Goal: Complete application form

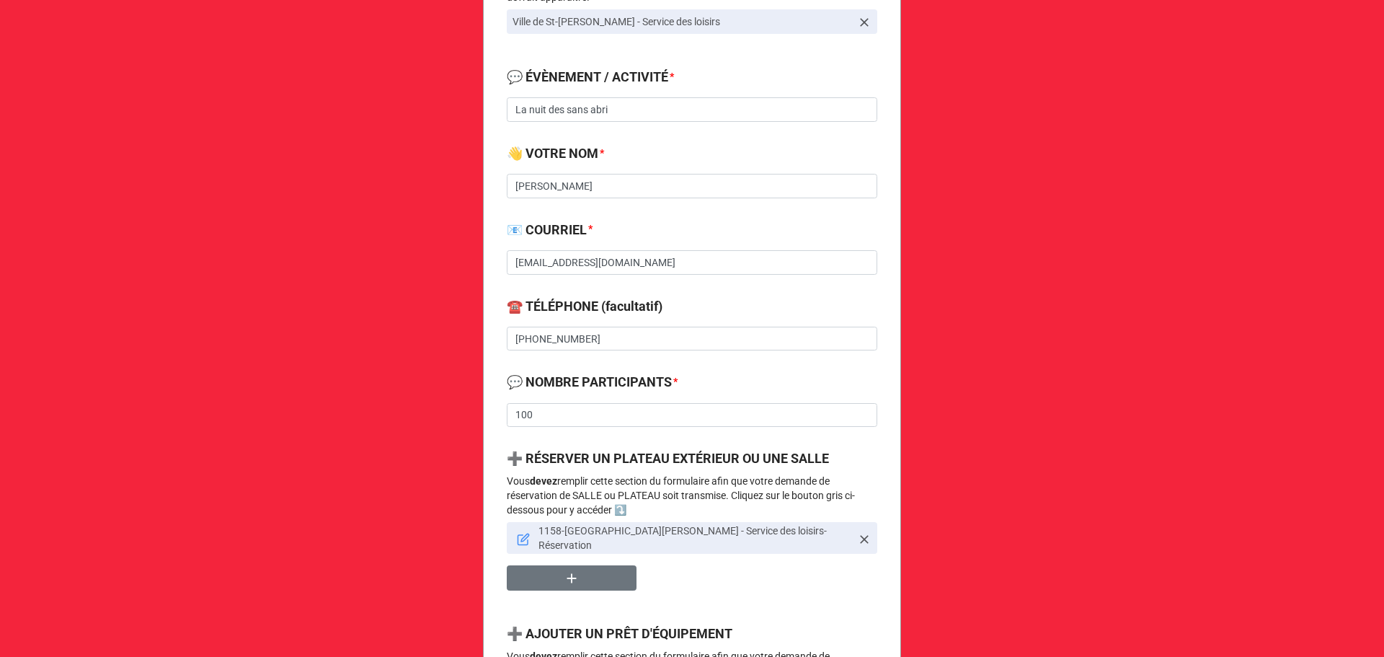
scroll to position [364, 0]
click at [521, 535] on icon at bounding box center [525, 537] width 8 height 8
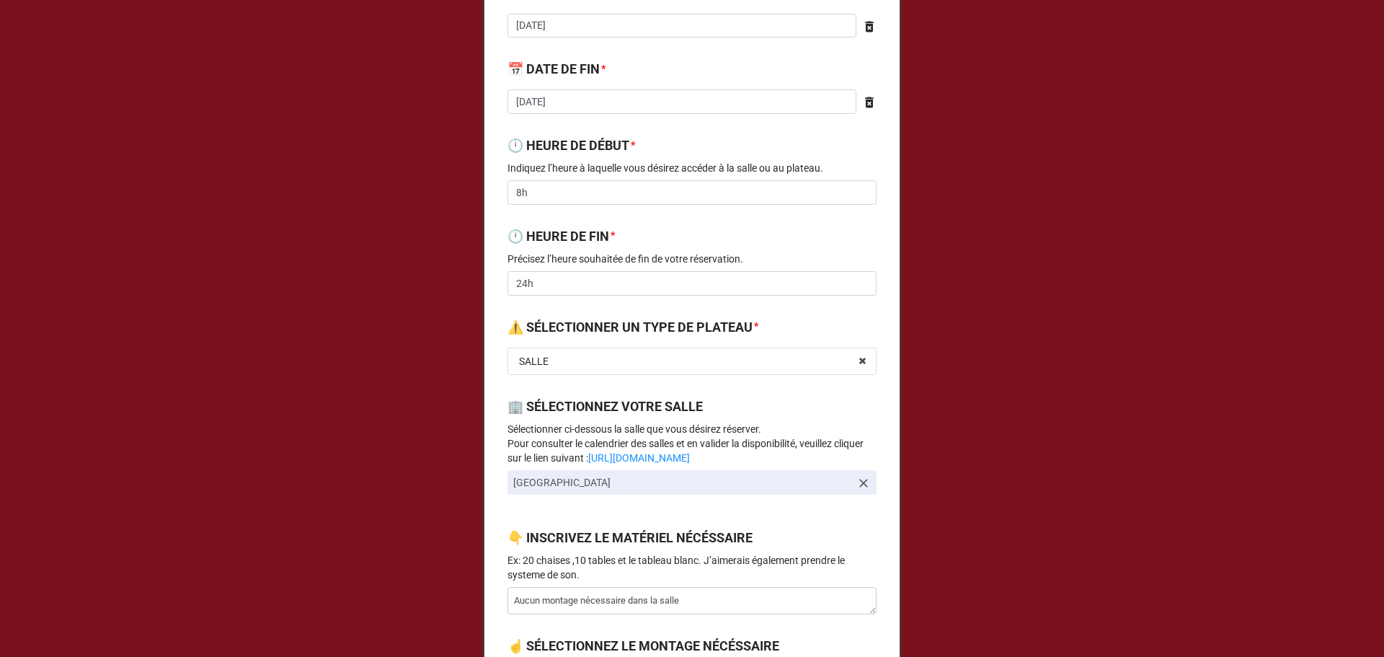
scroll to position [0, 0]
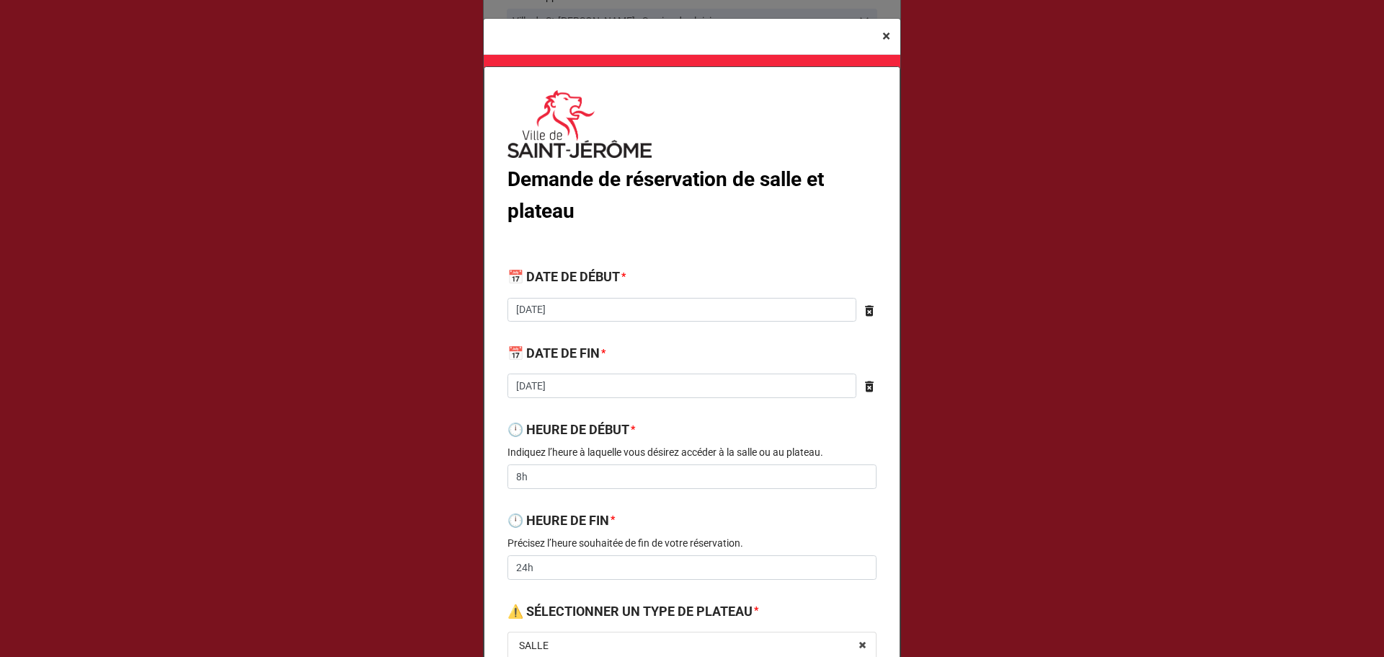
click at [883, 37] on span "×" at bounding box center [887, 35] width 8 height 17
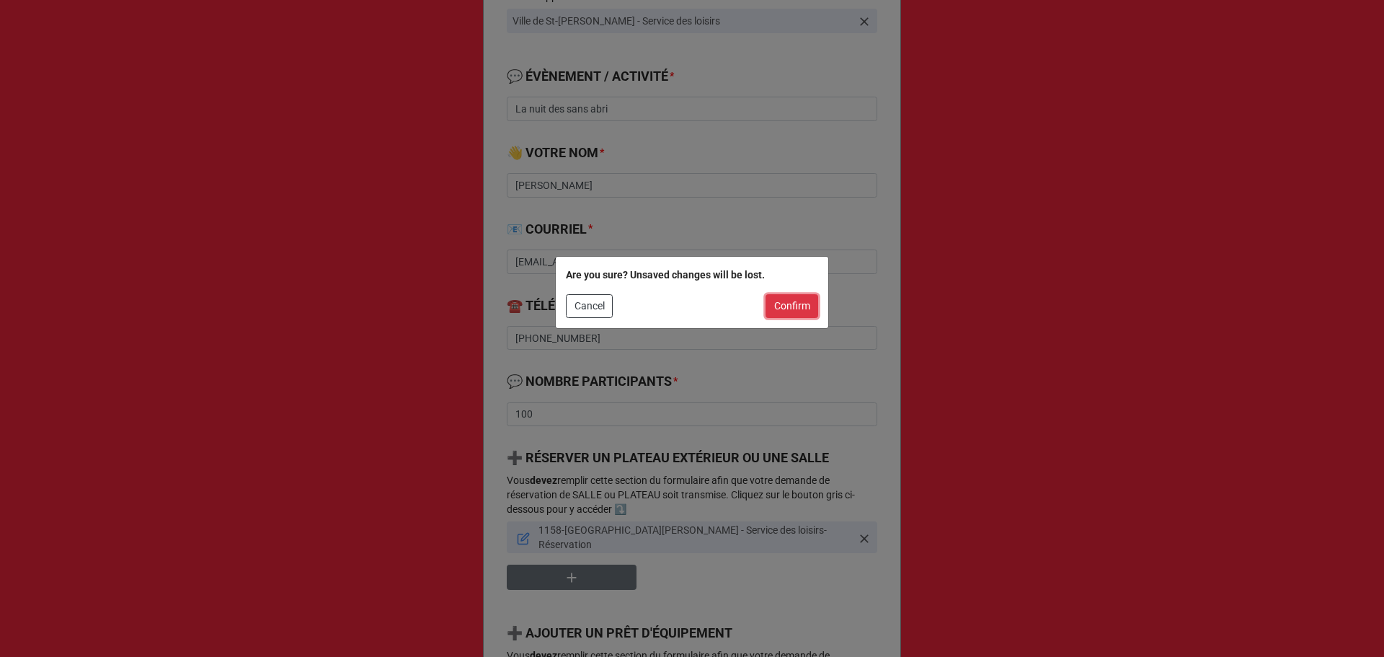
click at [793, 308] on button "Confirm" at bounding box center [792, 306] width 53 height 25
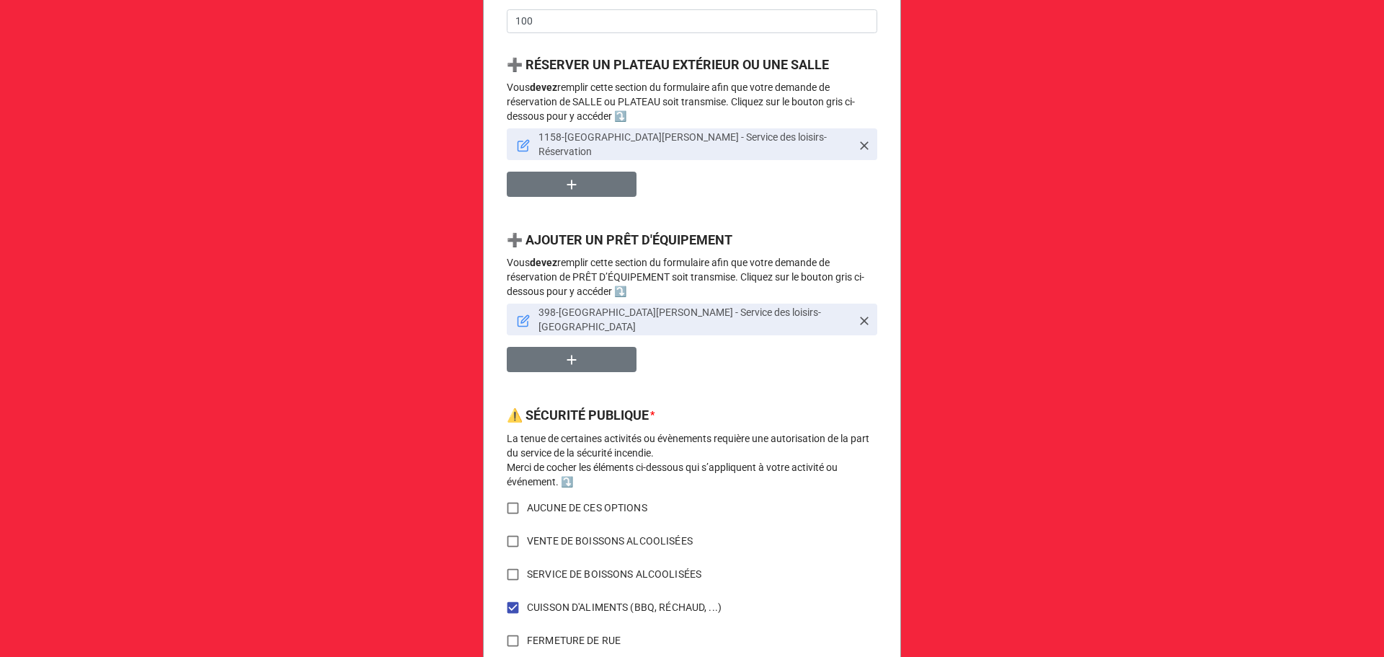
scroll to position [758, 0]
click at [518, 316] on icon at bounding box center [523, 321] width 10 height 10
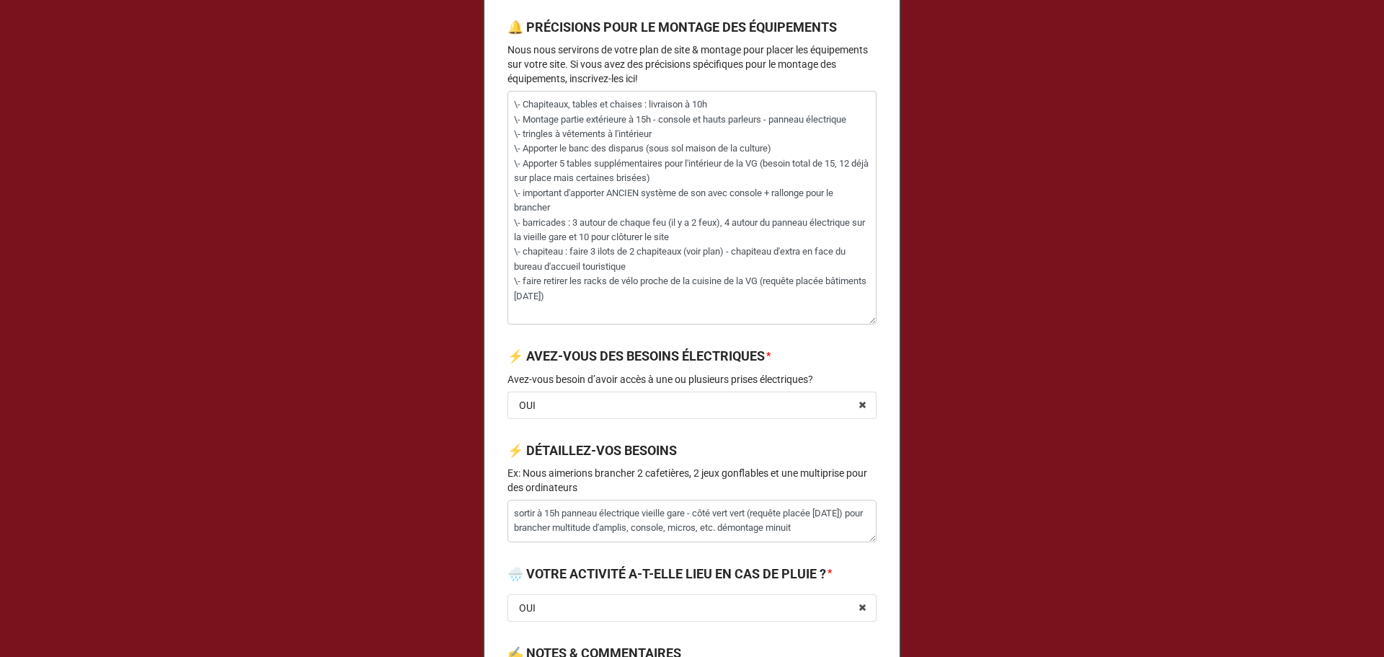
scroll to position [2255, 0]
click at [639, 324] on textarea "\- Chapiteaux, tables et chaises : livraison à 10h \- Montage partie extérieure…" at bounding box center [692, 207] width 369 height 234
drag, startPoint x: 519, startPoint y: 307, endPoint x: 506, endPoint y: 307, distance: 13.0
click at [508, 307] on textarea "\- Chapiteaux, tables et chaises : livraison à 10h \- Montage partie extérieure…" at bounding box center [692, 207] width 369 height 234
click at [510, 324] on textarea "\- Chapiteaux, tables et chaises : livraison à 10h \- Montage partie extérieure…" at bounding box center [692, 207] width 369 height 234
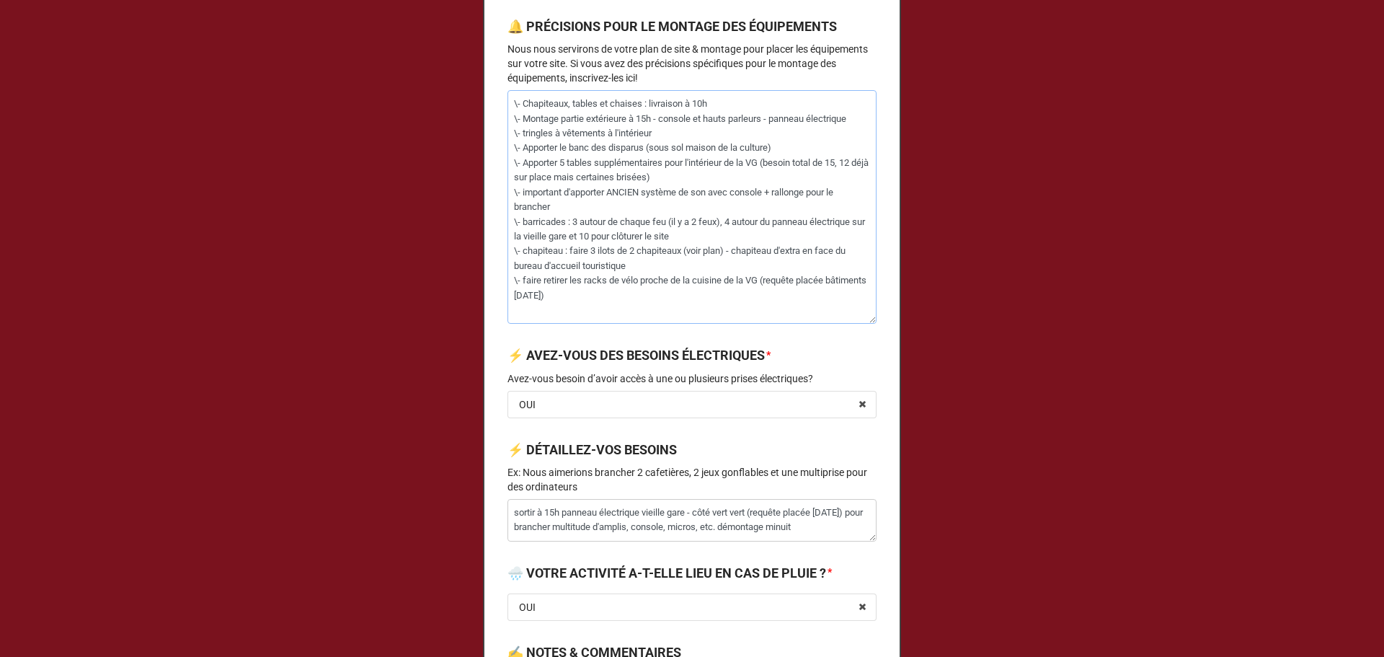
paste textarea "\-"
type textarea "x"
type textarea "\- Chapiteaux, tables et chaises : livraison à 10h \- Montage partie extérieure…"
type textarea "x"
type textarea "\- Chapiteaux, tables et chaises : livraison à 10h \- Montage partie extérieure…"
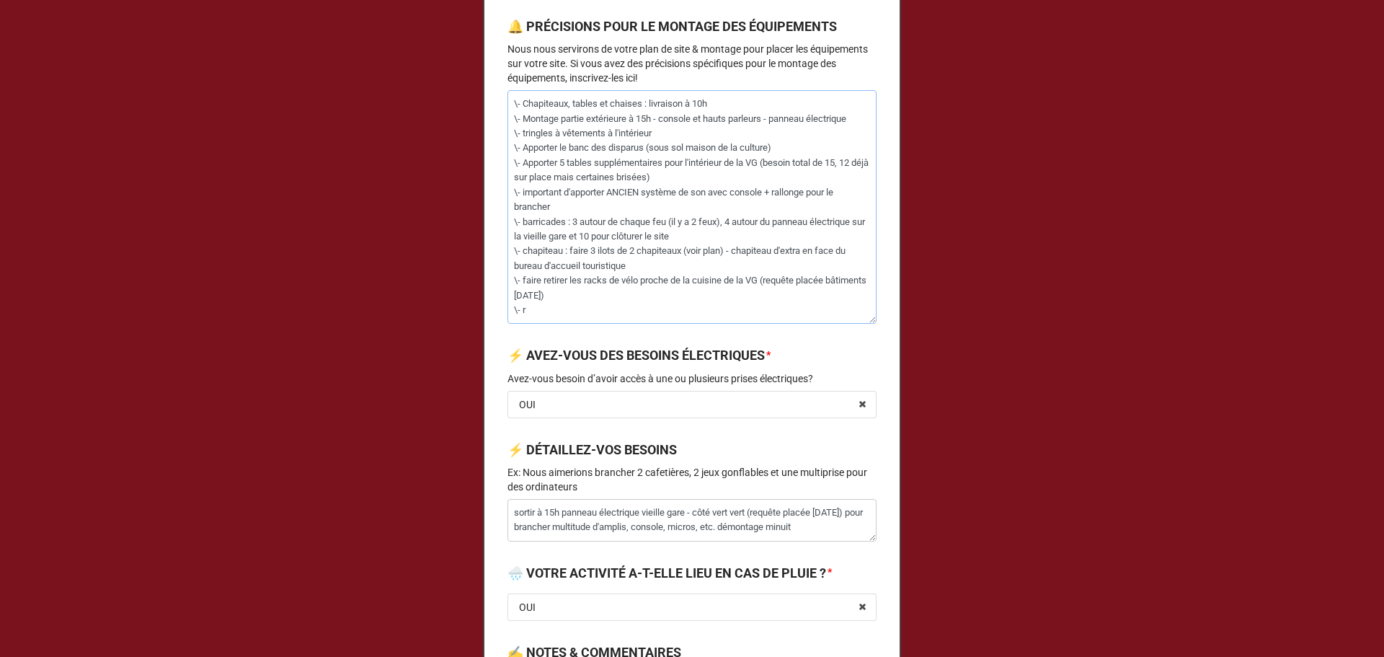
type textarea "x"
type textarea "\- Chapiteaux, tables et chaises : livraison à 10h \- Montage partie extérieure…"
type textarea "x"
type textarea "\- Chapiteaux, tables et chaises : livraison à 10h \- Montage partie extérieure…"
type textarea "x"
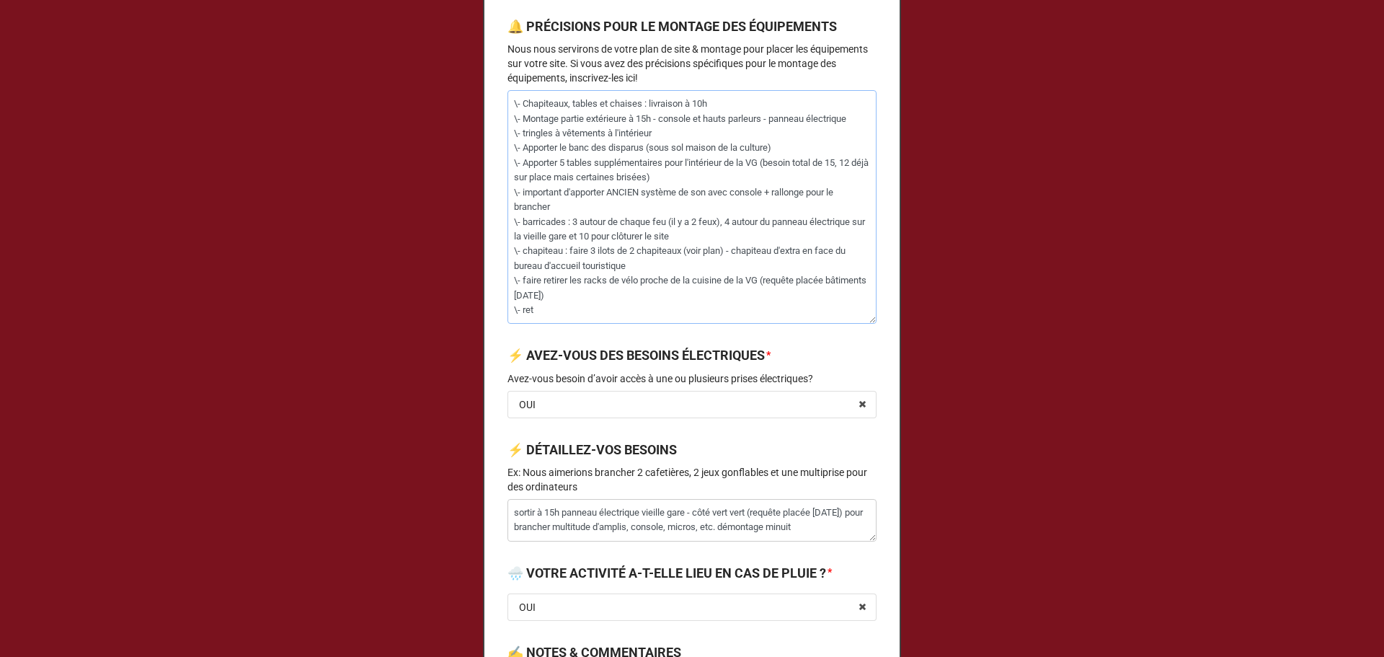
type textarea "\- Chapiteaux, tables et chaises : livraison à 10h \- Montage partie extérieure…"
type textarea "x"
type textarea "\- Chapiteaux, tables et chaises : livraison à 10h \- Montage partie extérieure…"
type textarea "x"
type textarea "\- Chapiteaux, tables et chaises : livraison à 10h \- Montage partie extérieure…"
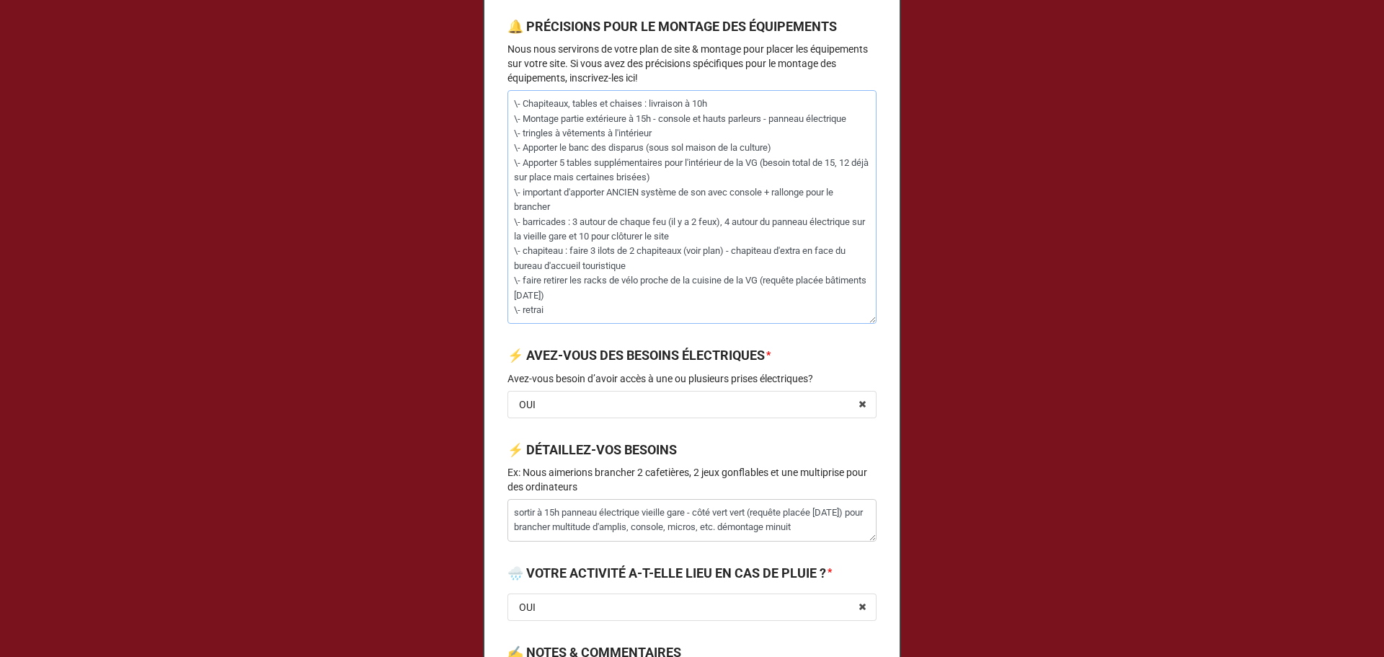
type textarea "x"
type textarea "\- Chapiteaux, tables et chaises : livraison à 10h \- Montage partie extérieure…"
type textarea "x"
type textarea "\- Chapiteaux, tables et chaises : livraison à 10h \- Montage partie extérieure…"
type textarea "x"
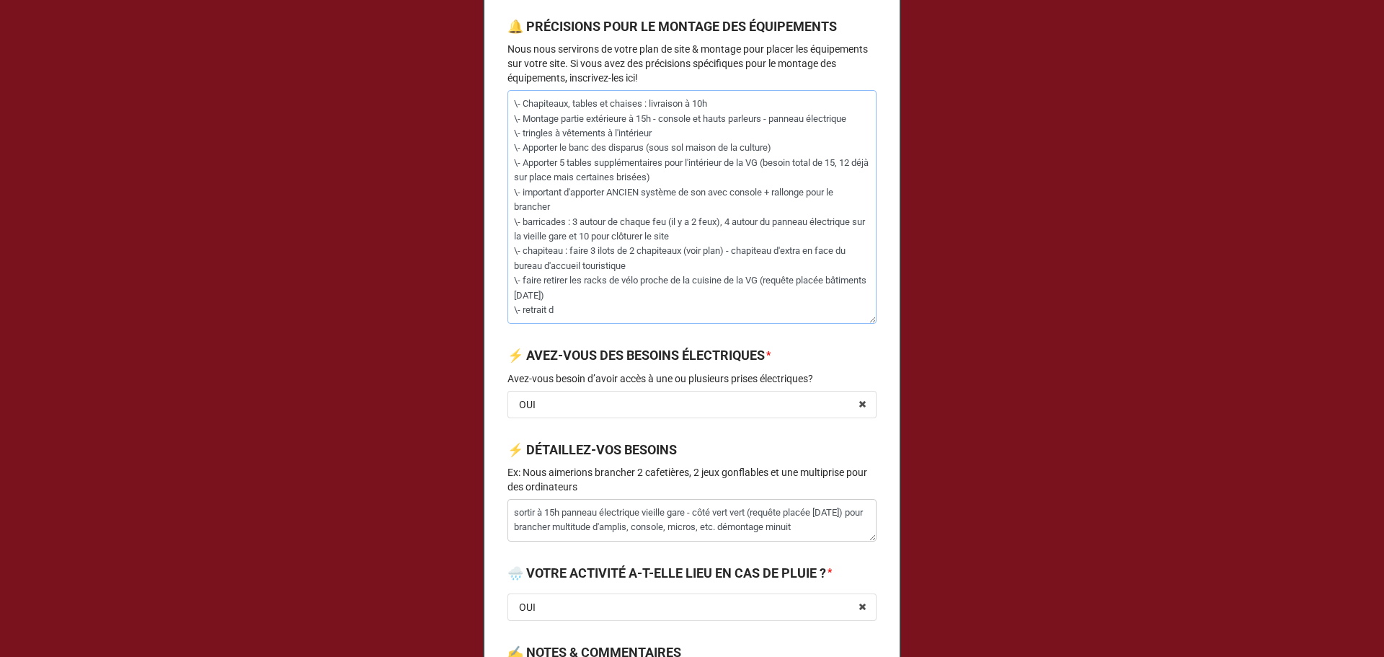
type textarea "\- Chapiteaux, tables et chaises : livraison à 10h \- Montage partie extérieure…"
type textarea "x"
type textarea "\- Chapiteaux, tables et chaises : livraison à 10h \- Montage partie extérieure…"
type textarea "x"
type textarea "\- Chapiteaux, tables et chaises : livraison à 10h \- Montage partie extérieure…"
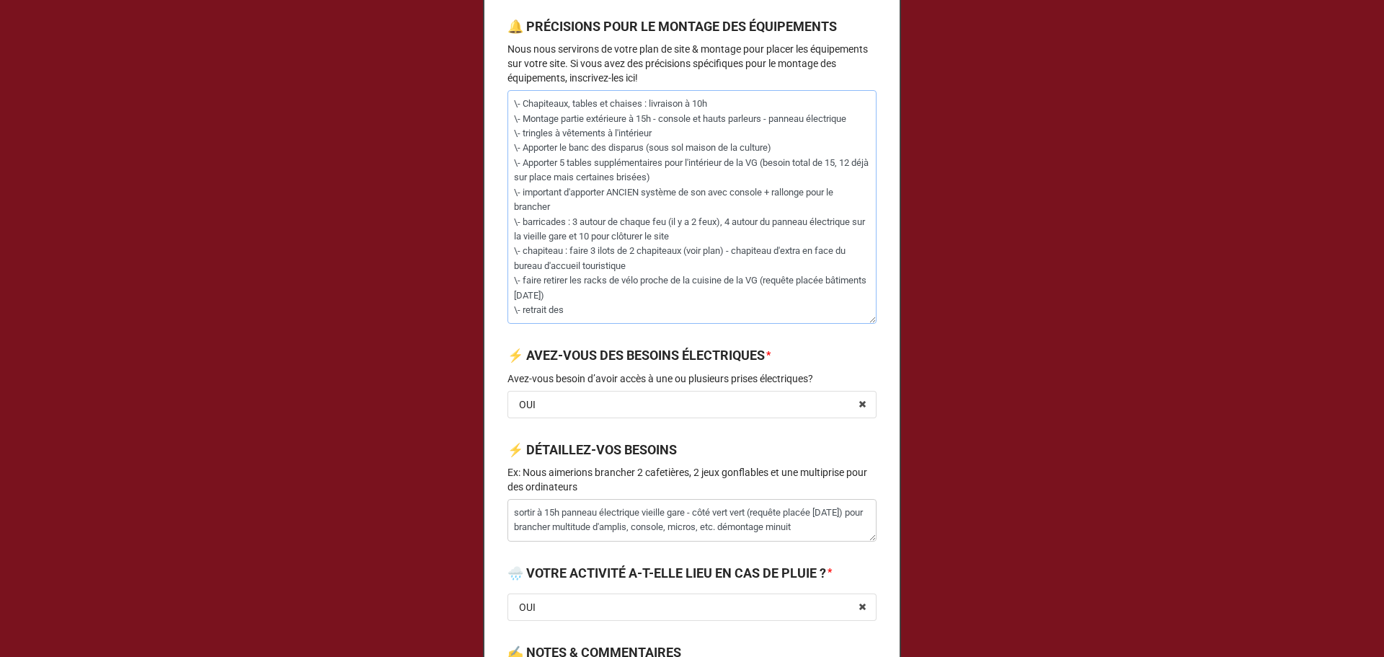
type textarea "x"
type textarea "\- Chapiteaux, tables et chaises : livraison à 10h \- Montage partie extérieure…"
type textarea "x"
type textarea "\- Chapiteaux, tables et chaises : livraison à 10h \- Montage partie extérieure…"
type textarea "x"
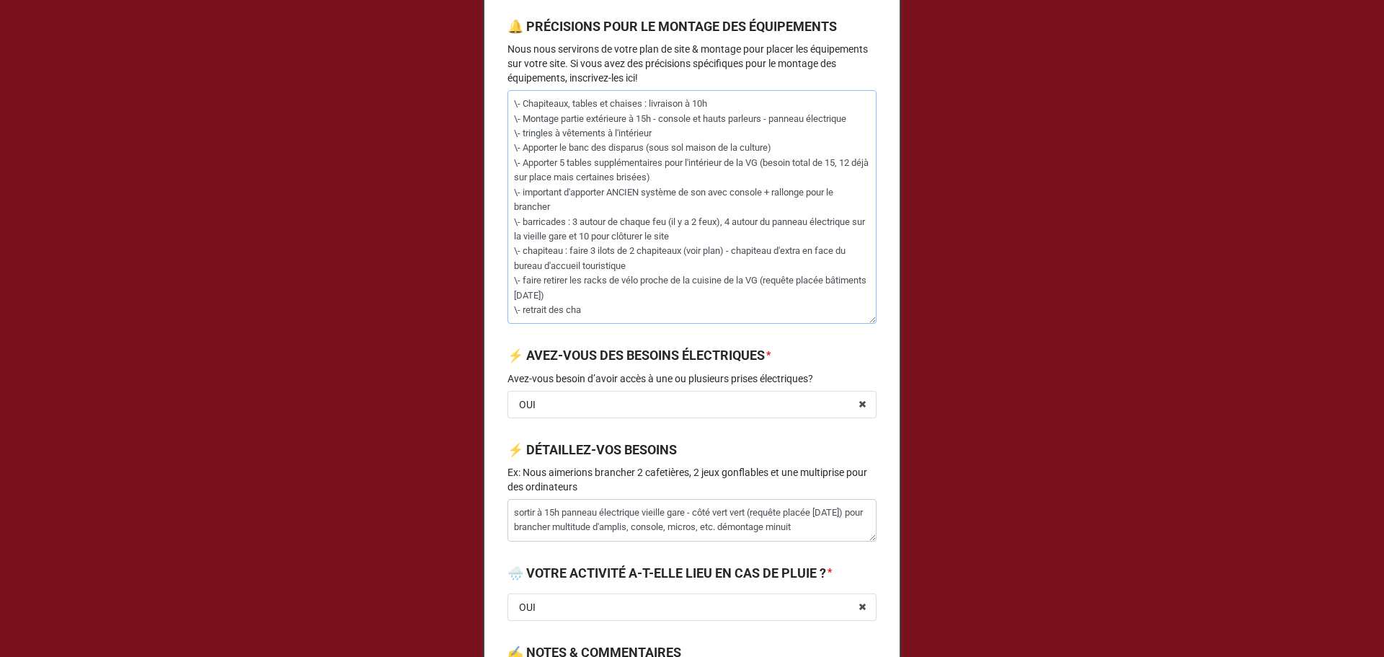
type textarea "\- Chapiteaux, tables et chaises : livraison à 10h \- Montage partie extérieure…"
type textarea "x"
type textarea "\- Chapiteaux, tables et chaises : livraison à 10h \- Montage partie extérieure…"
type textarea "x"
type textarea "\- Chapiteaux, tables et chaises : livraison à 10h \- Montage partie extérieure…"
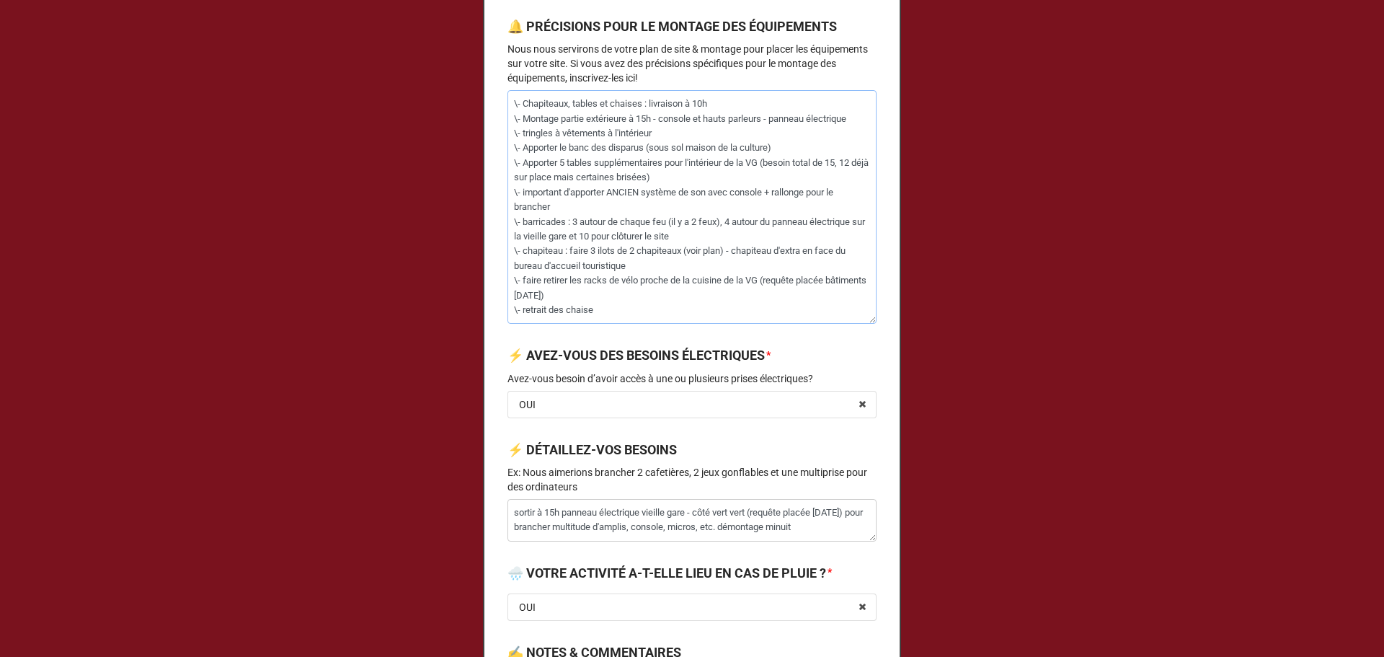
type textarea "x"
type textarea "\- Chapiteaux, tables et chaises : livraison à 10h \- Montage partie extérieure…"
type textarea "x"
type textarea "\- Chapiteaux, tables et chaises : livraison à 10h \- Montage partie extérieure…"
type textarea "x"
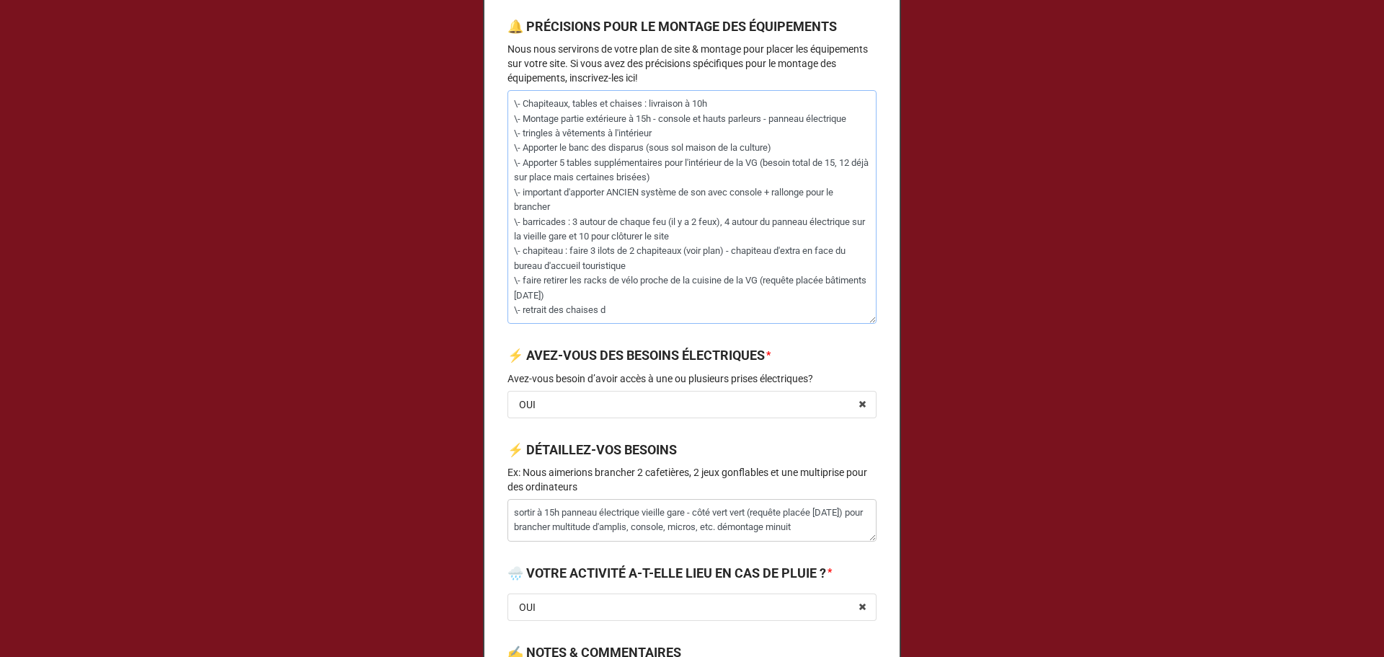
type textarea "\- Chapiteaux, tables et chaises : livraison à 10h \- Montage partie extérieure…"
type textarea "x"
type textarea "\- Chapiteaux, tables et chaises : livraison à 10h \- Montage partie extérieure…"
type textarea "x"
type textarea "\- Chapiteaux, tables et chaises : livraison à 10h \- Montage partie extérieure…"
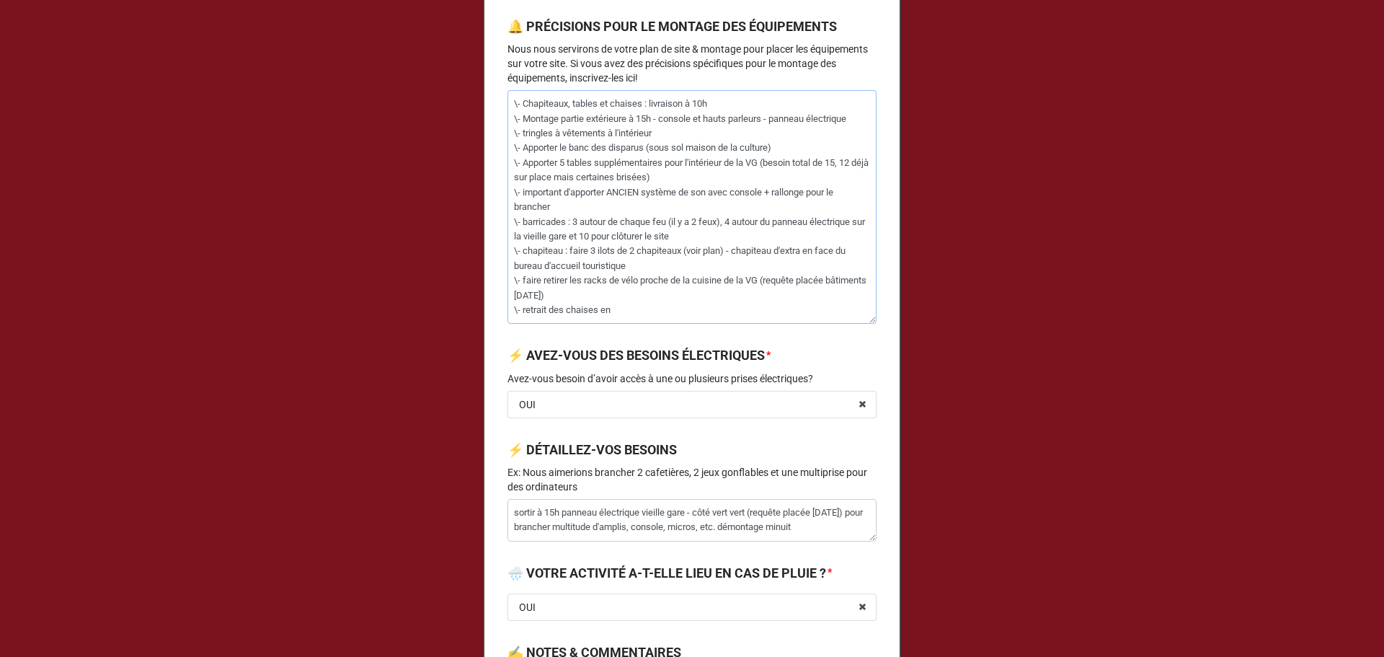
type textarea "x"
type textarea "\- Chapiteaux, tables et chaises : livraison à 10h \- Montage partie extérieure…"
type textarea "x"
type textarea "\- Chapiteaux, tables et chaises : livraison à 10h \- Montage partie extérieure…"
type textarea "x"
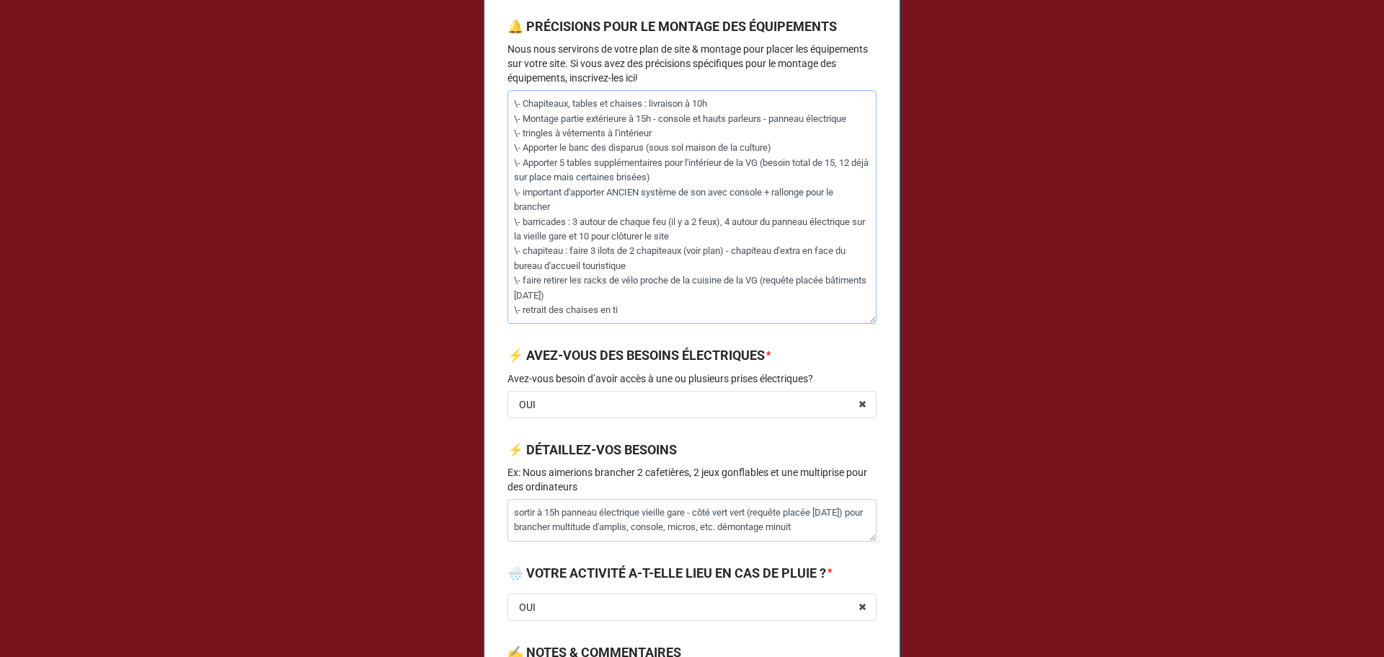
type textarea "\- Chapiteaux, tables et chaises : livraison à 10h \- Montage partie extérieure…"
type textarea "x"
type textarea "\- Chapiteaux, tables et chaises : livraison à 10h \- Montage partie extérieure…"
type textarea "x"
type textarea "\- Chapiteaux, tables et chaises : livraison à 10h \- Montage partie extérieure…"
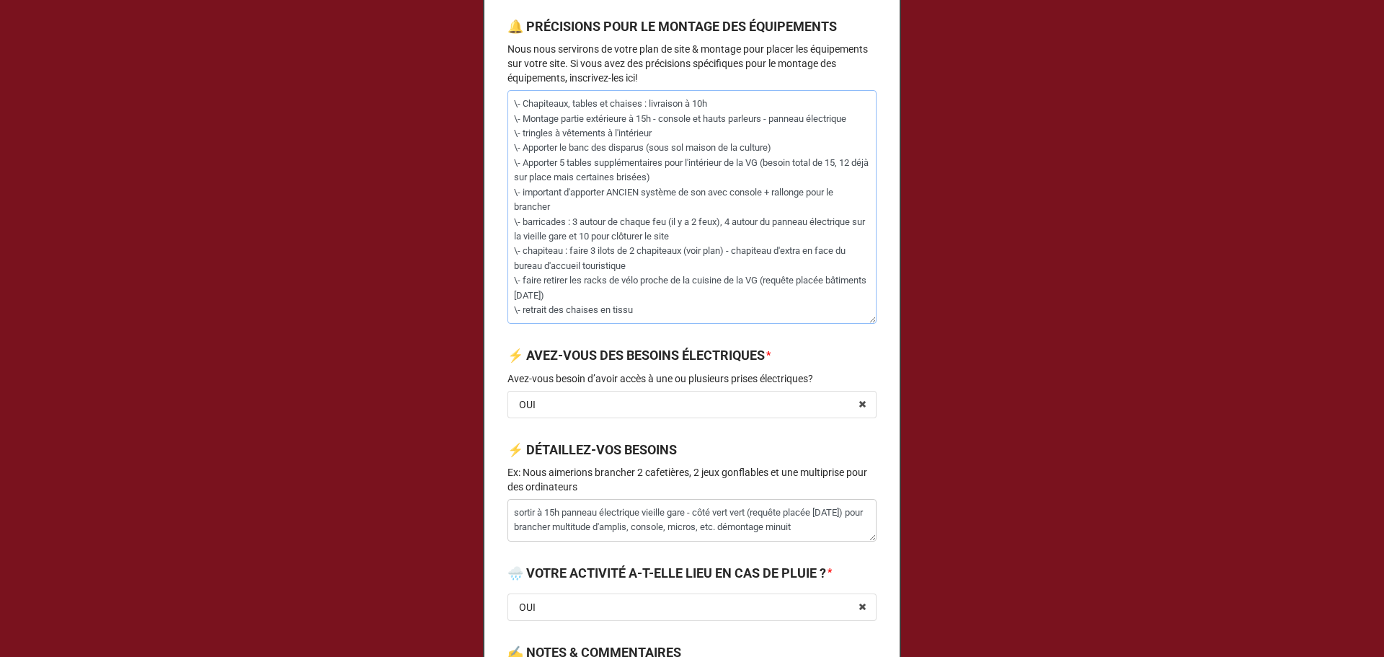
type textarea "x"
type textarea "\- Chapiteaux, tables et chaises : livraison à 10h \- Montage partie extérieure…"
type textarea "x"
type textarea "\- Chapiteaux, tables et chaises : livraison à 10h \- Montage partie extérieure…"
type textarea "x"
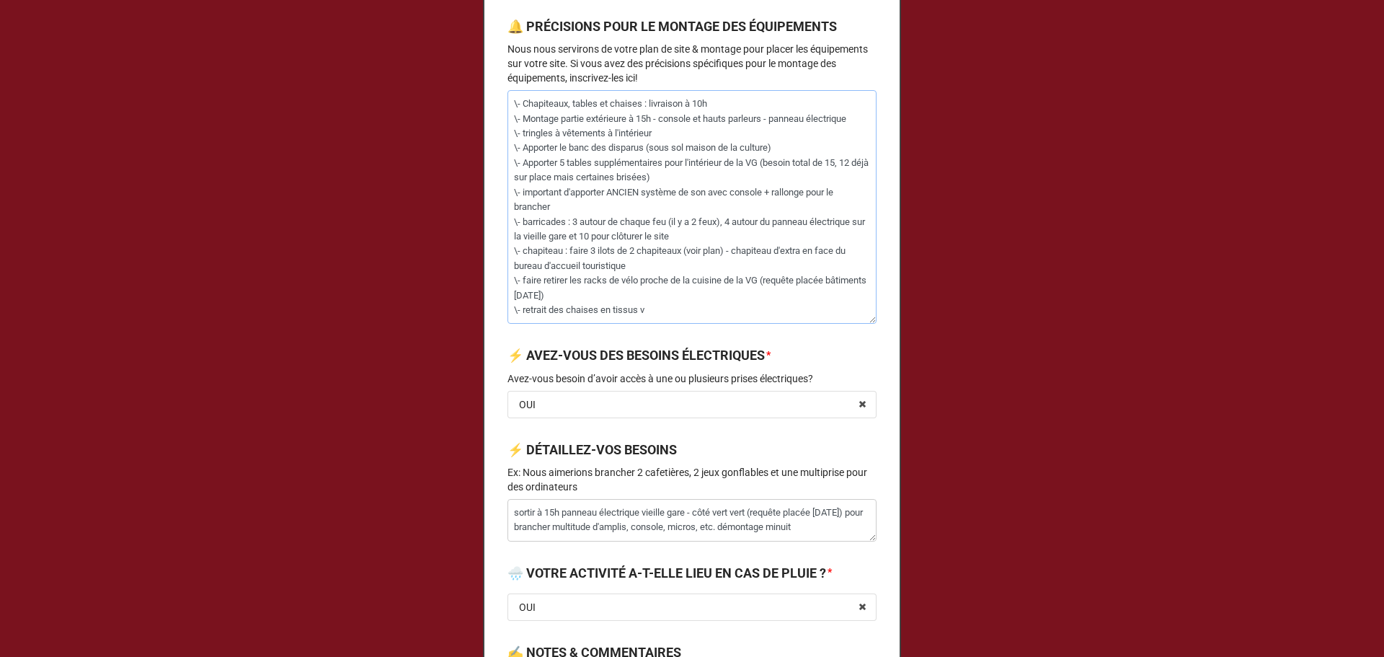
type textarea "\- Chapiteaux, tables et chaises : livraison à 10h \- Montage partie extérieure…"
type textarea "x"
type textarea "\- Chapiteaux, tables et chaises : livraison à 10h \- Montage partie extérieure…"
type textarea "x"
type textarea "\- Chapiteaux, tables et chaises : livraison à 10h \- Montage partie extérieure…"
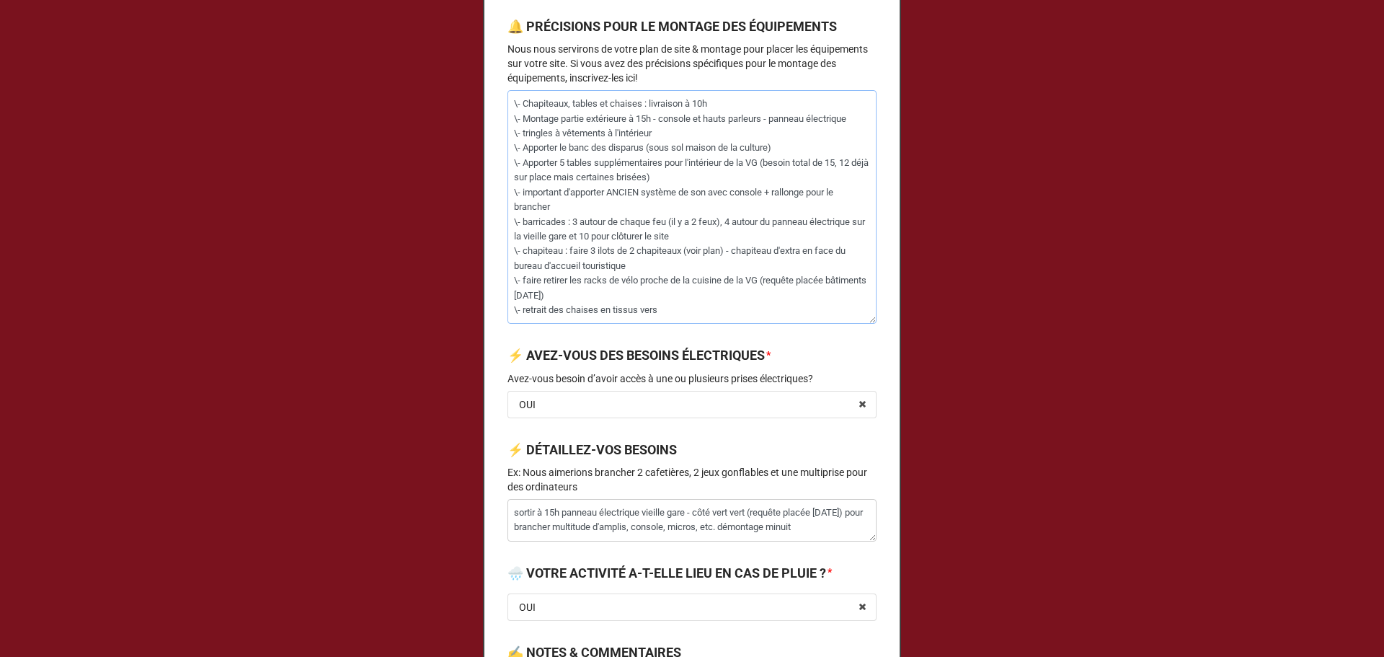
type textarea "x"
type textarea "\- Chapiteaux, tables et chaises : livraison à 10h \- Montage partie extérieure…"
type textarea "x"
type textarea "\- Chapiteaux, tables et chaises : livraison à 10h \- Montage partie extérieure…"
type textarea "x"
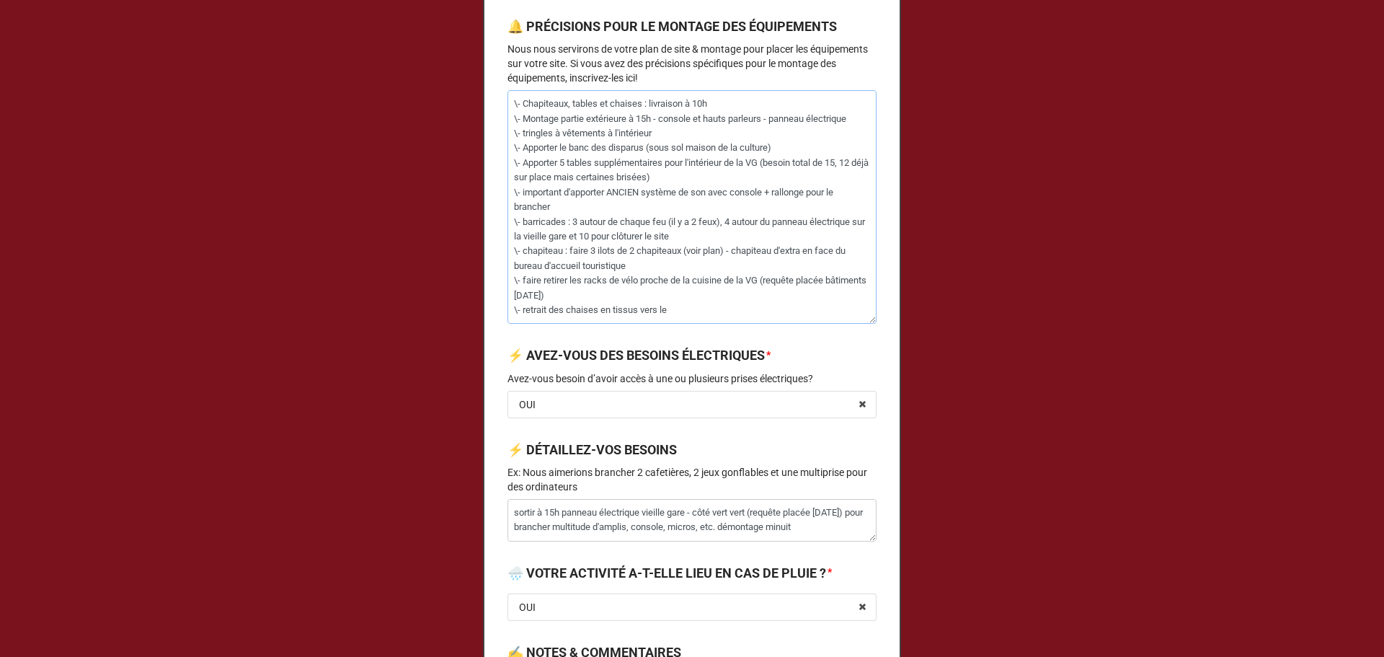
type textarea "\- Chapiteaux, tables et chaises : livraison à 10h \- Montage partie extérieure…"
type textarea "x"
type textarea "\- Chapiteaux, tables et chaises : livraison à 10h \- Montage partie extérieure…"
type textarea "x"
type textarea "\- Chapiteaux, tables et chaises : livraison à 10h \- Montage partie extérieure…"
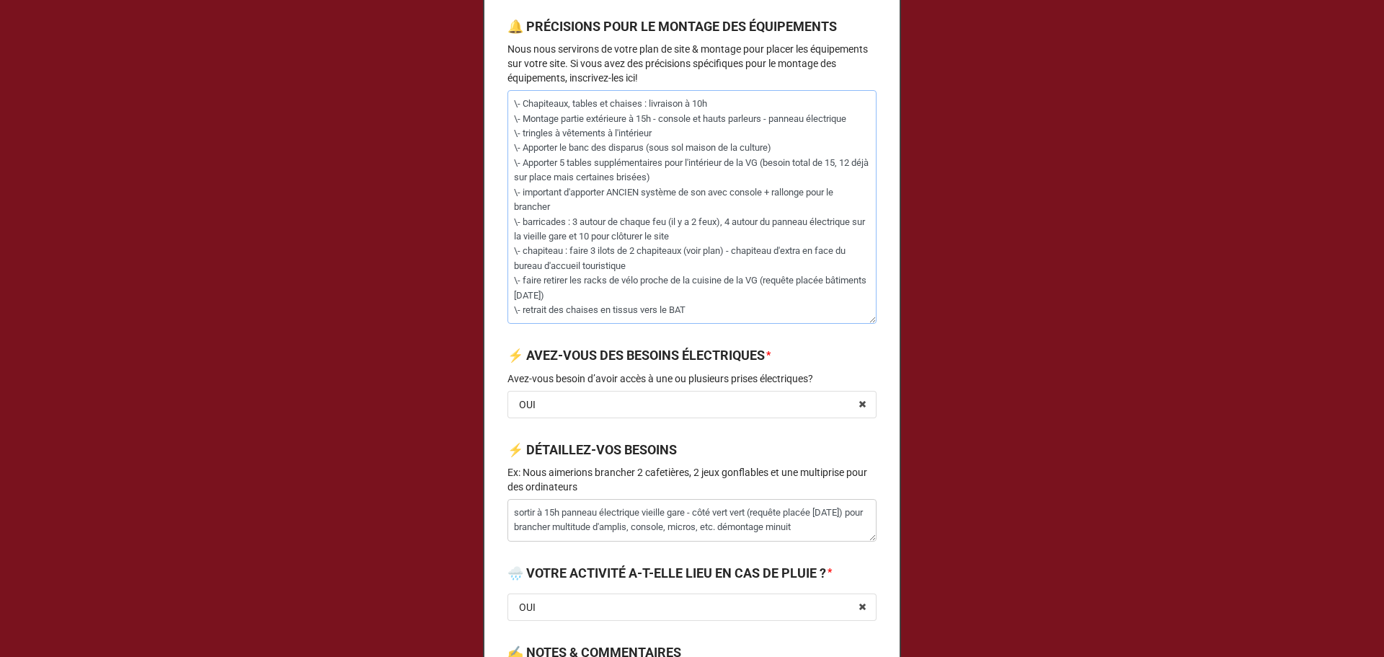
type textarea "x"
type textarea "\- Chapiteaux, tables et chaises : livraison à 10h \- Montage partie extérieure…"
type textarea "x"
type textarea "\- Chapiteaux, tables et chaises : livraison à 10h \- Montage partie extérieure…"
type textarea "x"
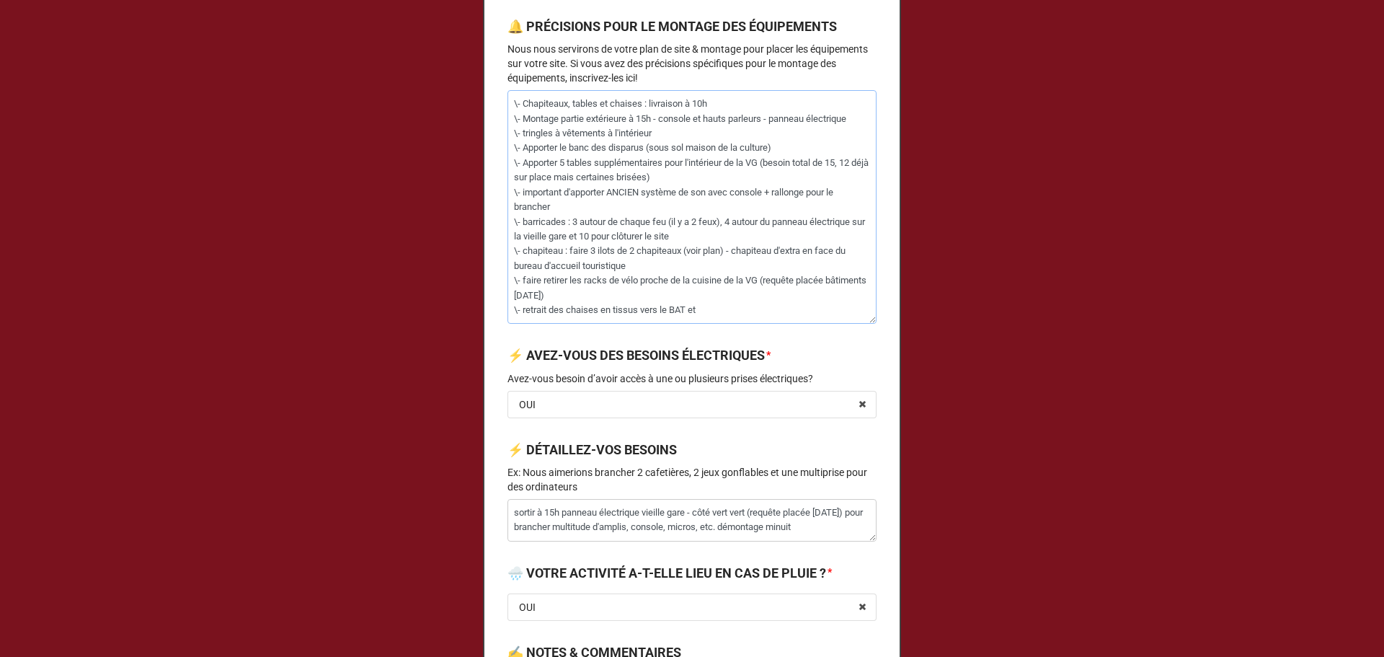
type textarea "\- Chapiteaux, tables et chaises : livraison à 10h \- Montage partie extérieure…"
type textarea "x"
type textarea "\- Chapiteaux, tables et chaises : livraison à 10h \- Montage partie extérieure…"
type textarea "x"
type textarea "\- Chapiteaux, tables et chaises : livraison à 10h \- Montage partie extérieure…"
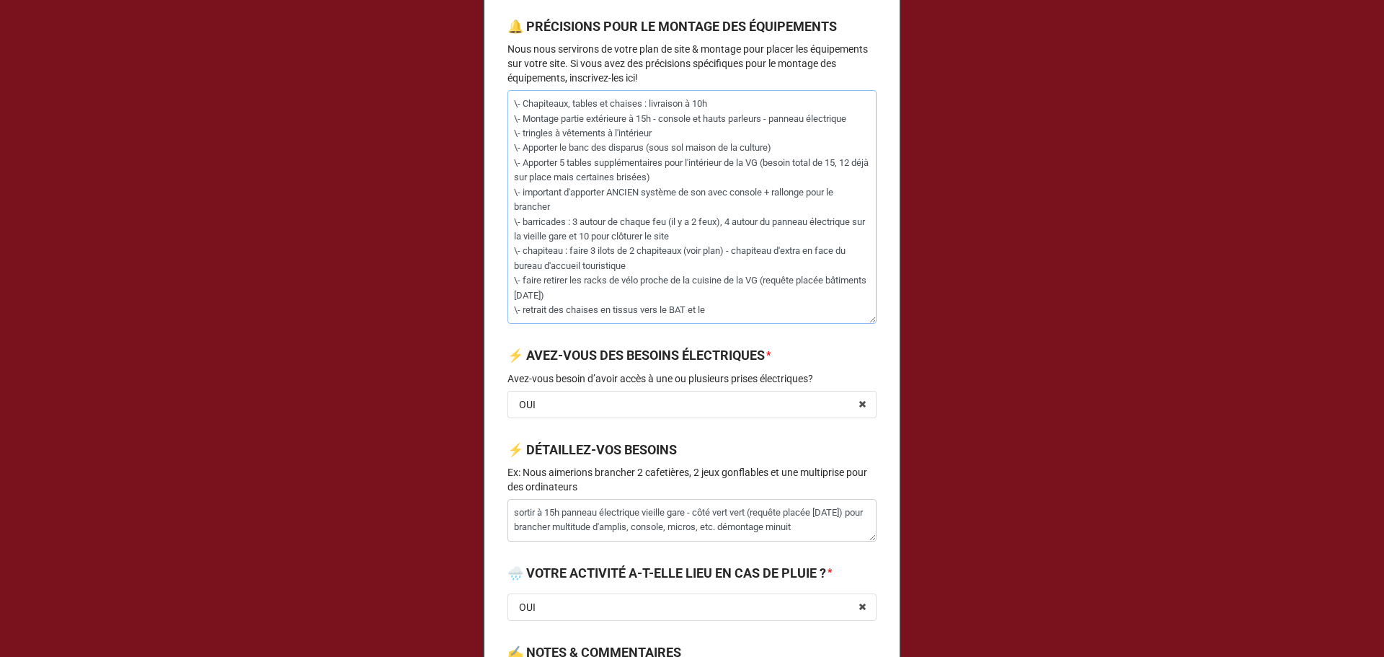
type textarea "x"
type textarea "\- Chapiteaux, tables et chaises : livraison à 10h \- Montage partie extérieure…"
type textarea "x"
type textarea "\- Chapiteaux, tables et chaises : livraison à 10h \- Montage partie extérieure…"
type textarea "x"
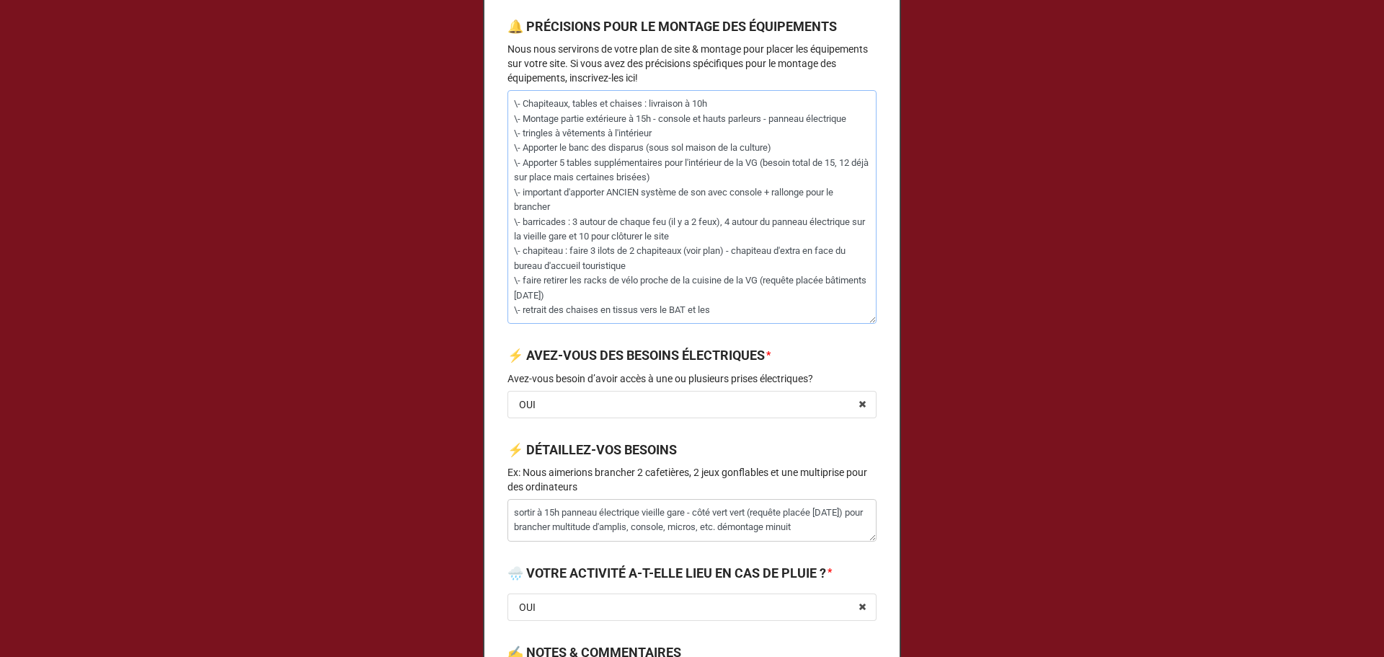
type textarea "\- Chapiteaux, tables et chaises : livraison à 10h \- Montage partie extérieure…"
type textarea "x"
type textarea "\- Chapiteaux, tables et chaises : livraison à 10h \- Montage partie extérieure…"
type textarea "x"
type textarea "\- Chapiteaux, tables et chaises : livraison à 10h \- Montage partie extérieure…"
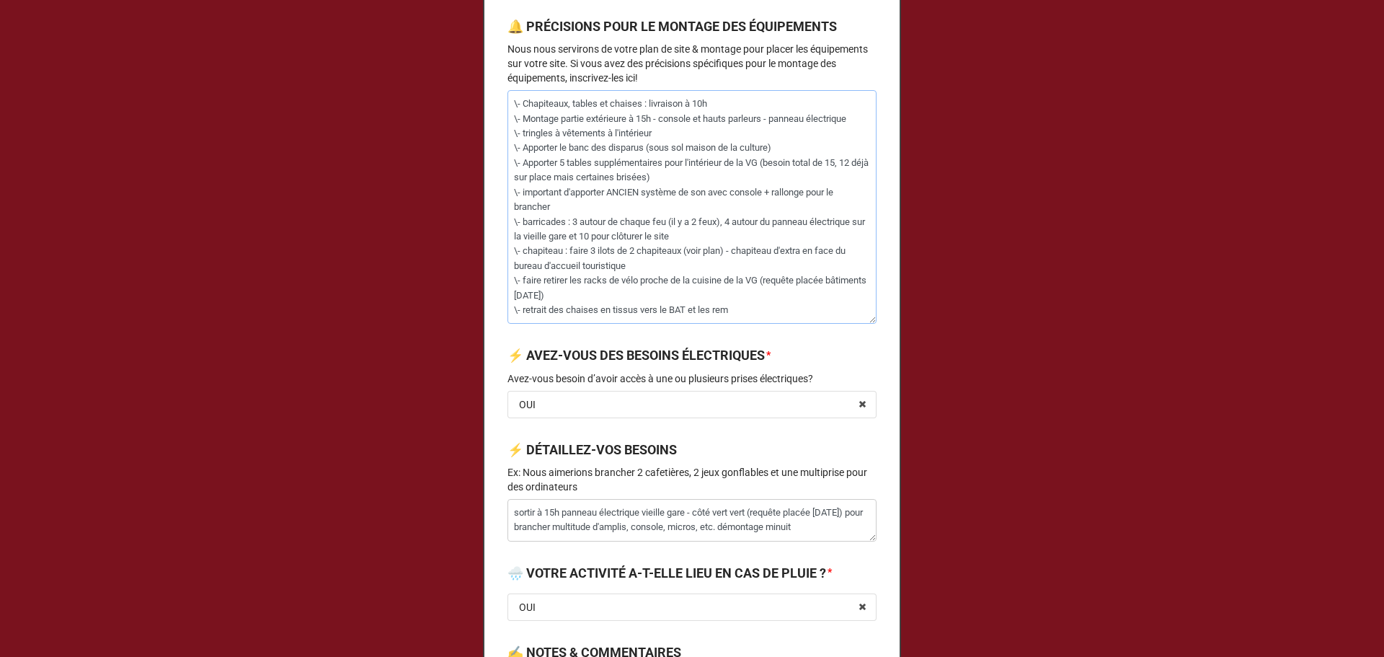
type textarea "x"
type textarea "\- Chapiteaux, tables et chaises : livraison à 10h \- Montage partie extérieure…"
type textarea "x"
type textarea "\- Chapiteaux, tables et chaises : livraison à 10h \- Montage partie extérieure…"
type textarea "x"
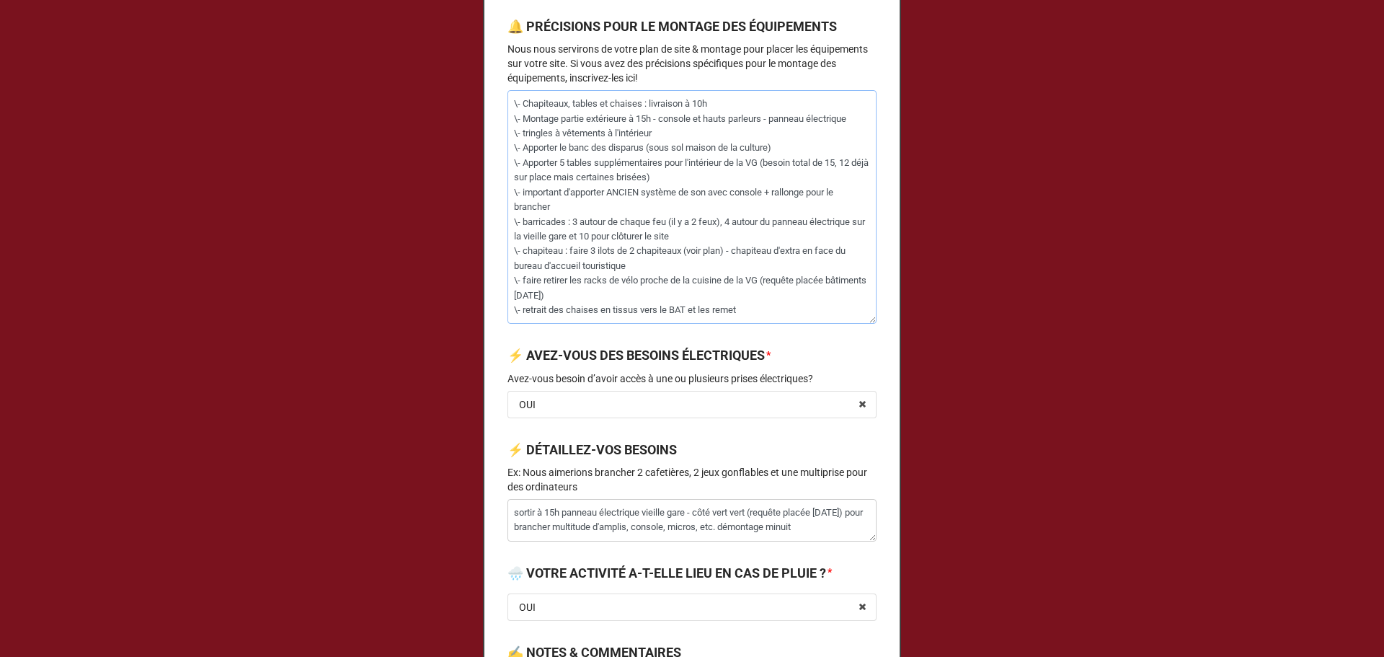
type textarea "\- Chapiteaux, tables et chaises : livraison à 10h \- Montage partie extérieure…"
type textarea "x"
type textarea "\- Chapiteaux, tables et chaises : livraison à 10h \- Montage partie extérieure…"
type textarea "x"
type textarea "\- Chapiteaux, tables et chaises : livraison à 10h \- Montage partie extérieure…"
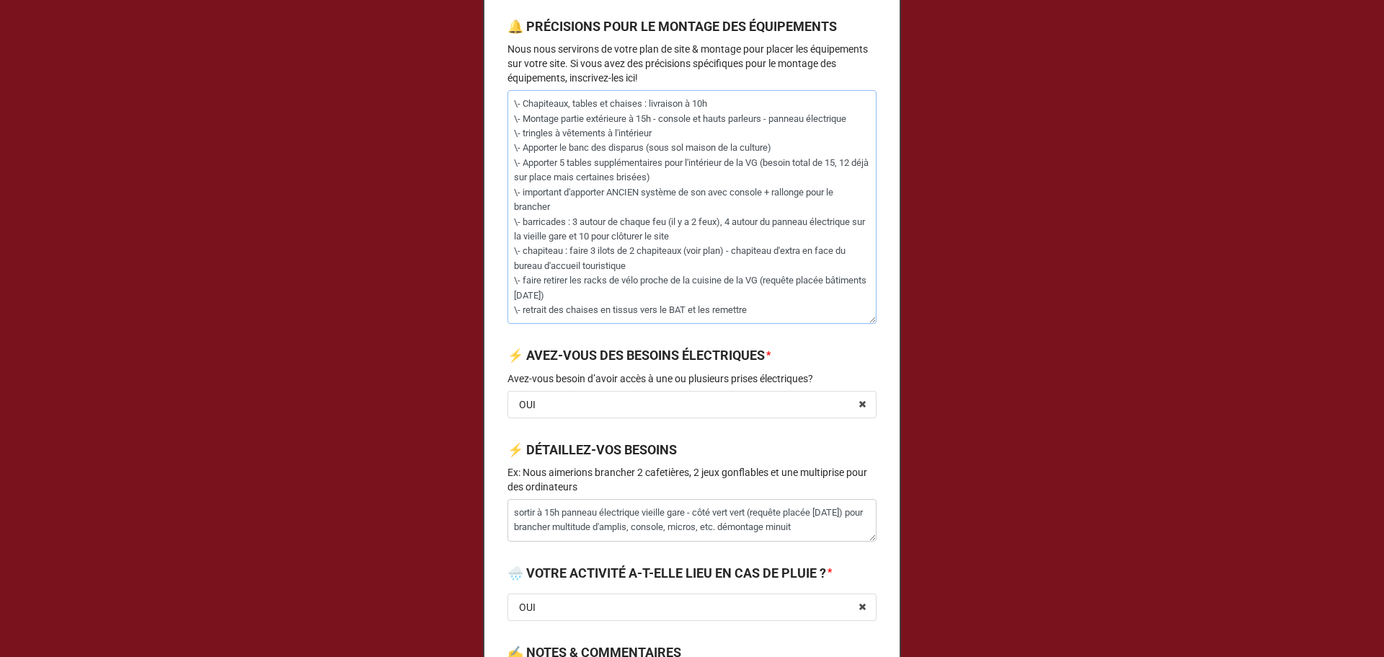
type textarea "x"
type textarea "\- Chapiteaux, tables et chaises : livraison à 10h \- Montage partie extérieure…"
type textarea "x"
type textarea "\- Chapiteaux, tables et chaises : livraison à 10h \- Montage partie extérieure…"
type textarea "x"
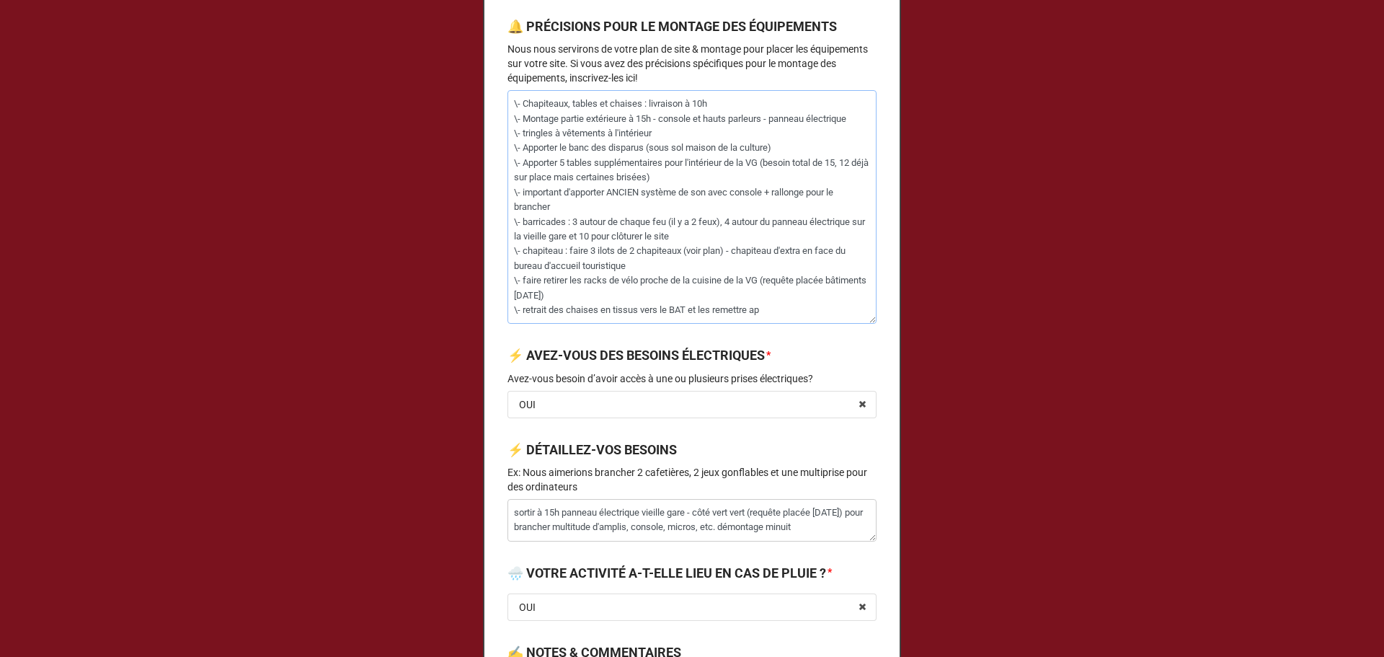
type textarea "\- Chapiteaux, tables et chaises : livraison à 10h \- Montage partie extérieure…"
type textarea "x"
type textarea "\- Chapiteaux, tables et chaises : livraison à 10h \- Montage partie extérieure…"
type textarea "x"
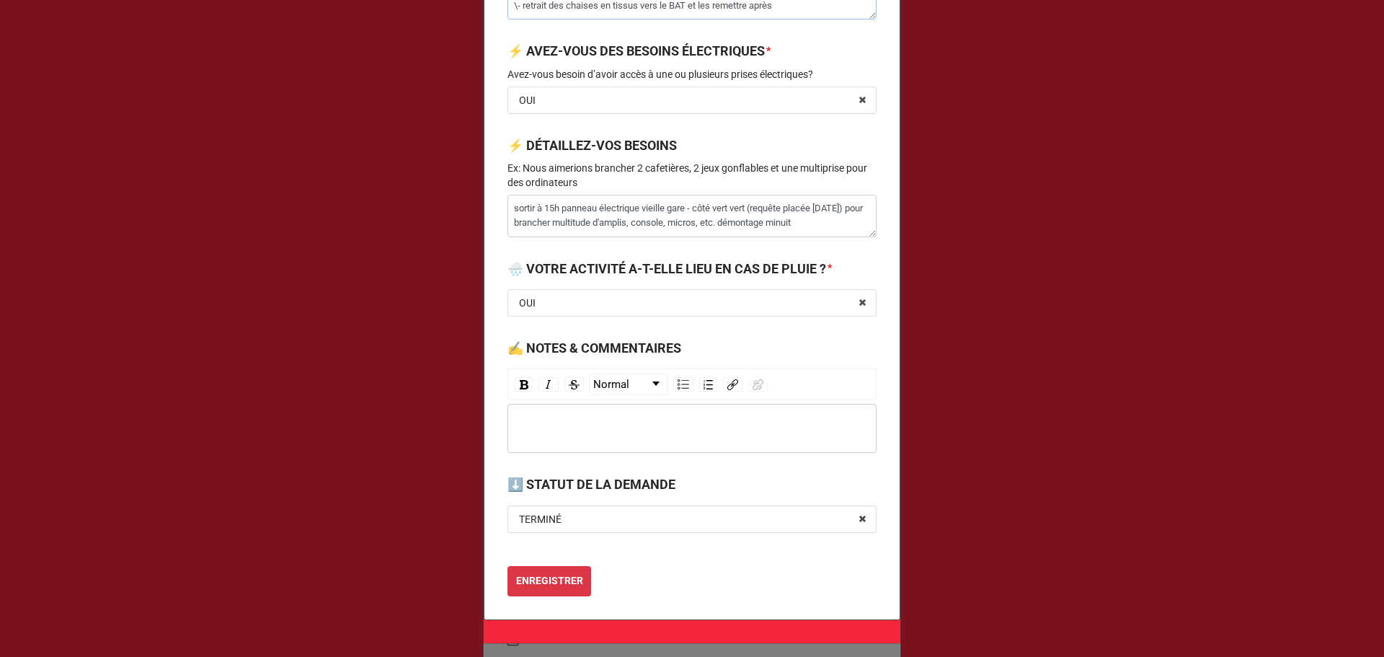
scroll to position [2658, 0]
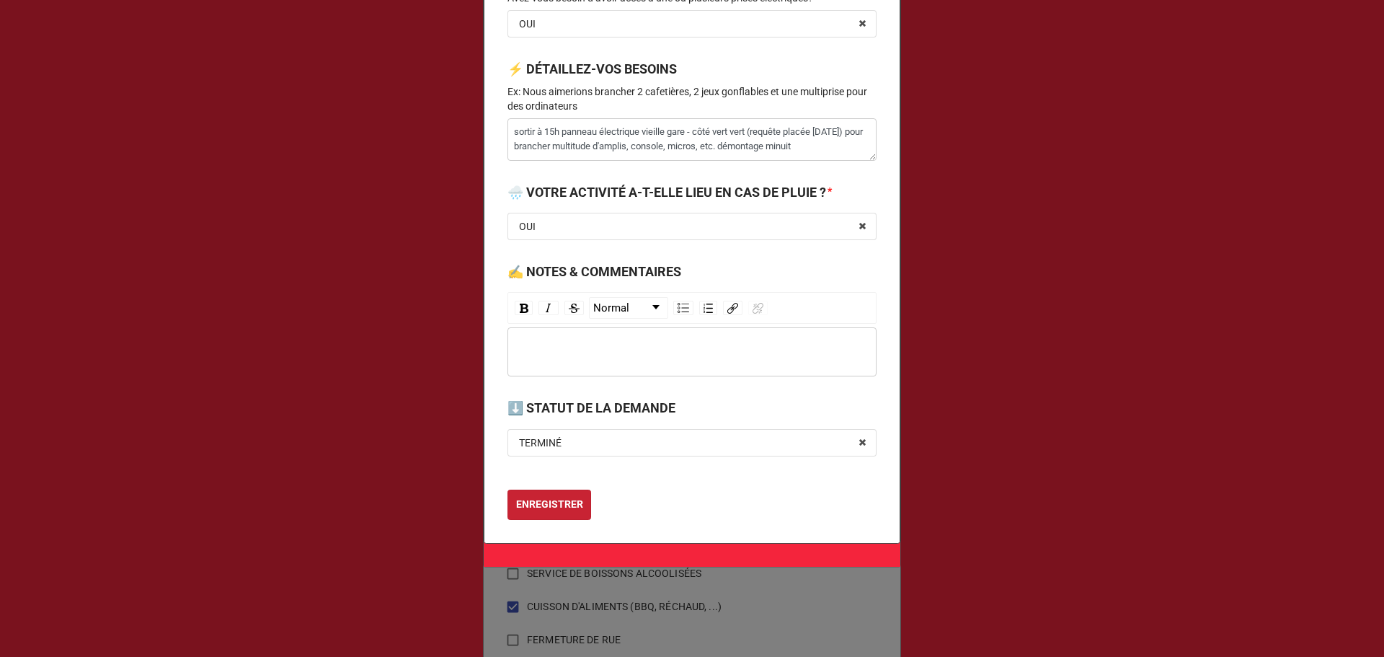
type textarea "\- Chapiteaux, tables et chaises : livraison à 10h \- Montage partie extérieure…"
click at [556, 509] on b "ENREGISTRER" at bounding box center [549, 504] width 67 height 15
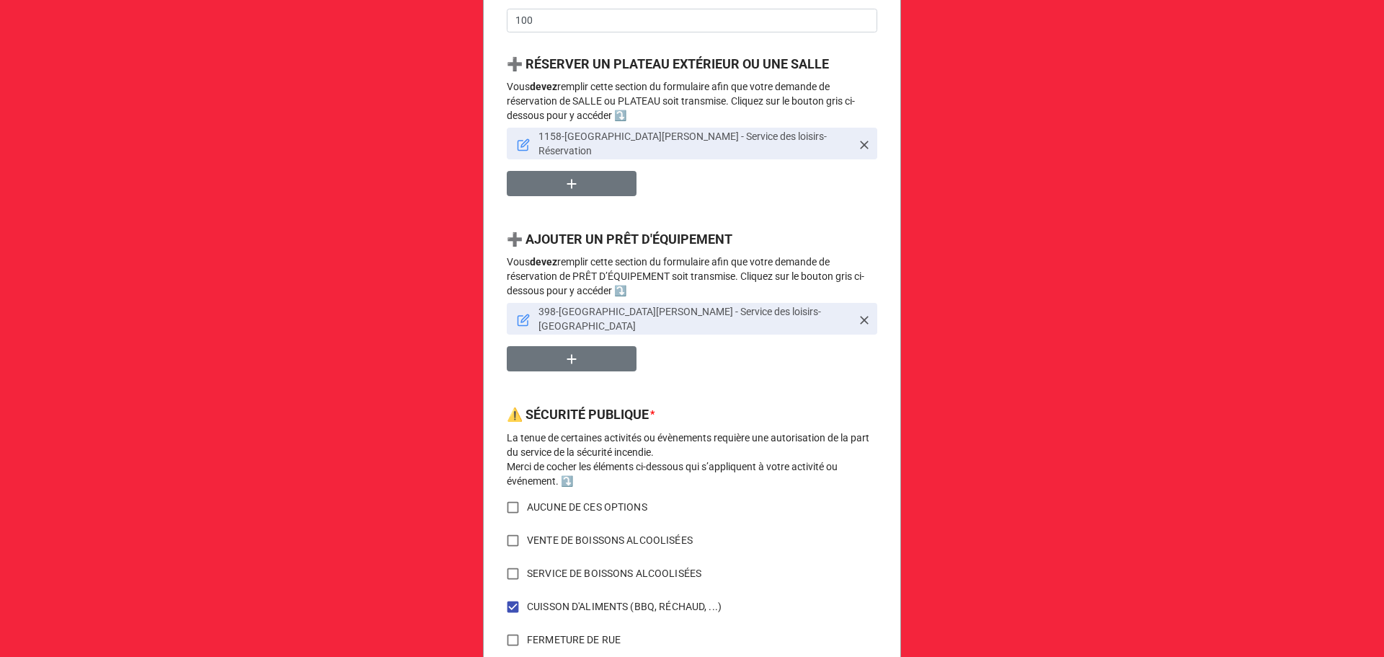
scroll to position [1056, 0]
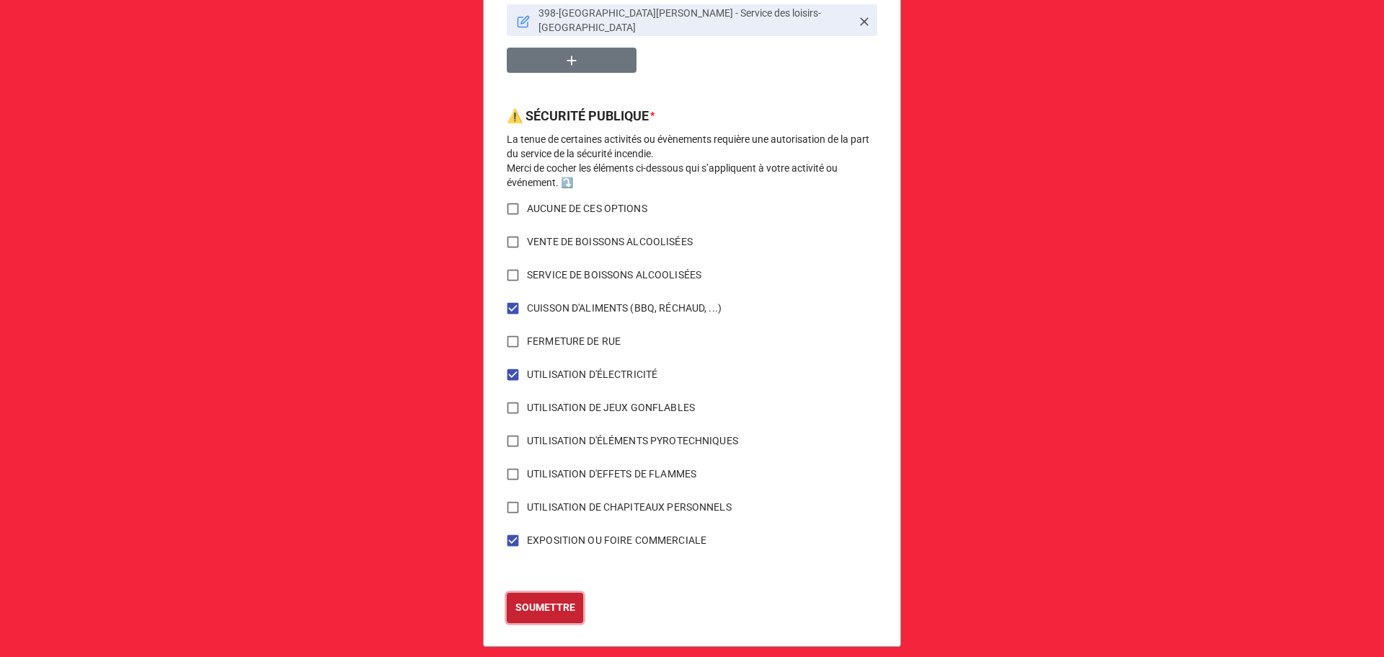
click at [552, 603] on button "SOUMETTRE" at bounding box center [545, 608] width 76 height 30
